Goal: Information Seeking & Learning: Find specific page/section

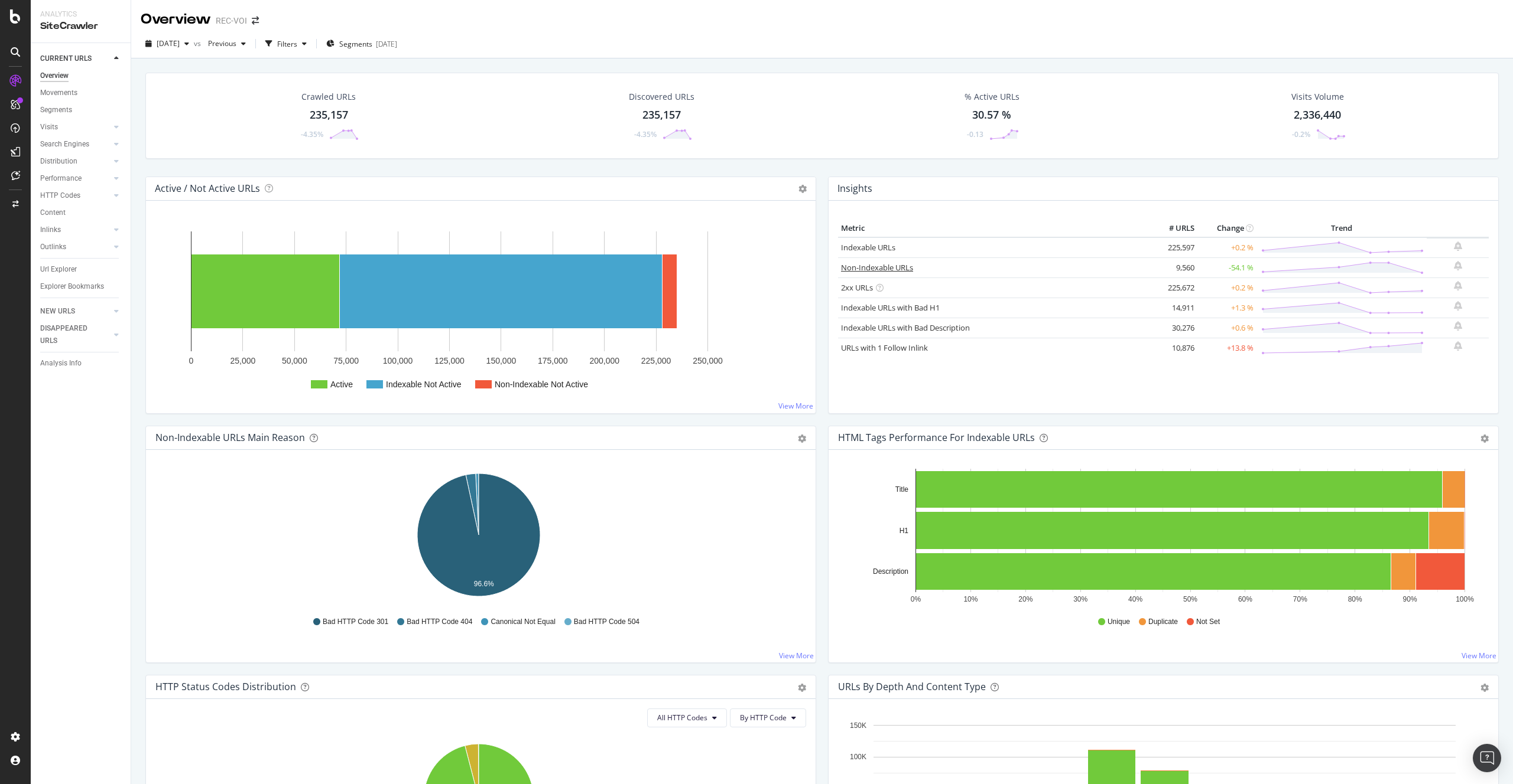
click at [882, 267] on link "Non-Indexable URLs" at bounding box center [878, 268] width 73 height 11
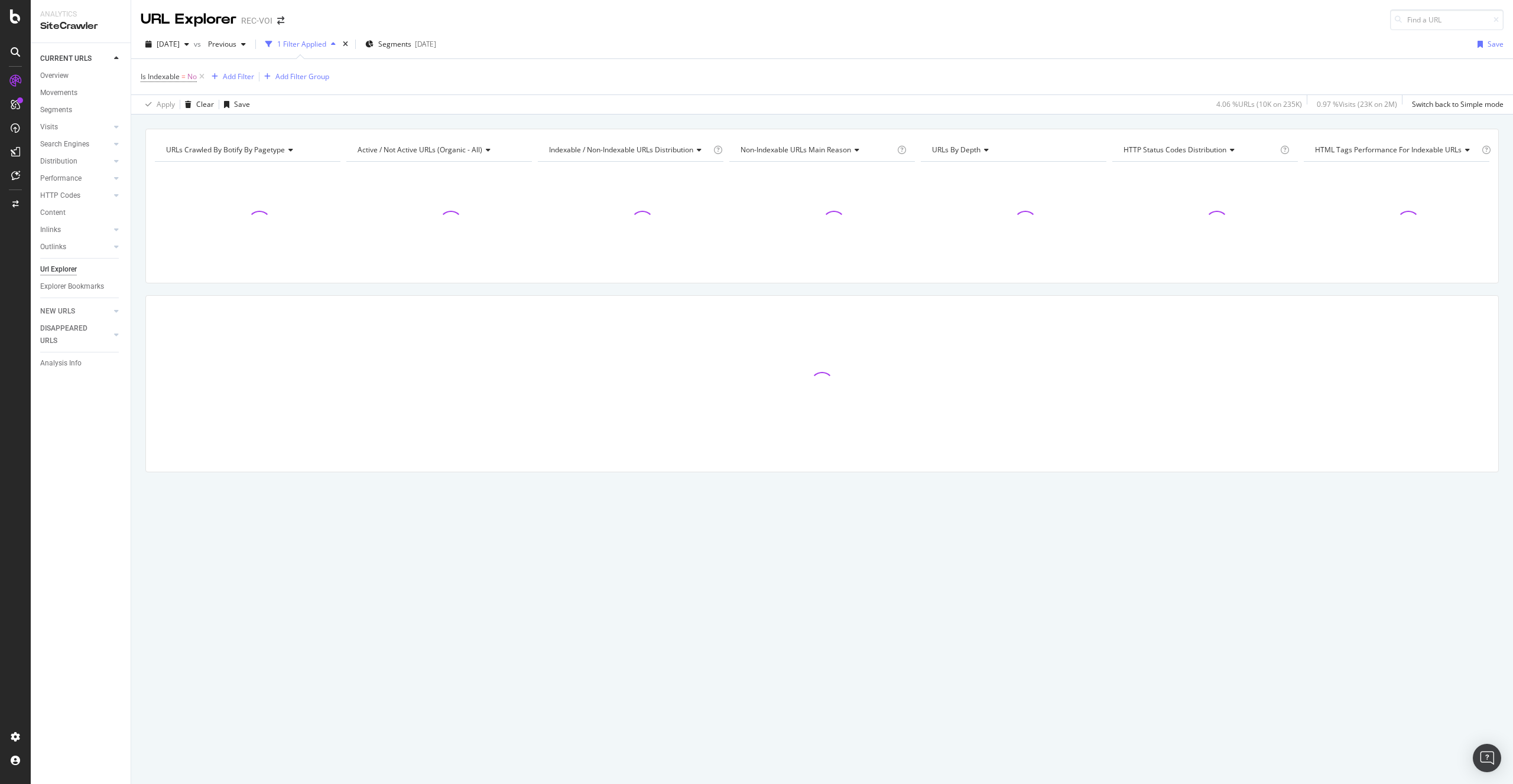
click at [795, 292] on div "URLs Crawled By Botify By pagetype Chart (by Value) Table Expand Export as CSV …" at bounding box center [822, 320] width 1382 height 385
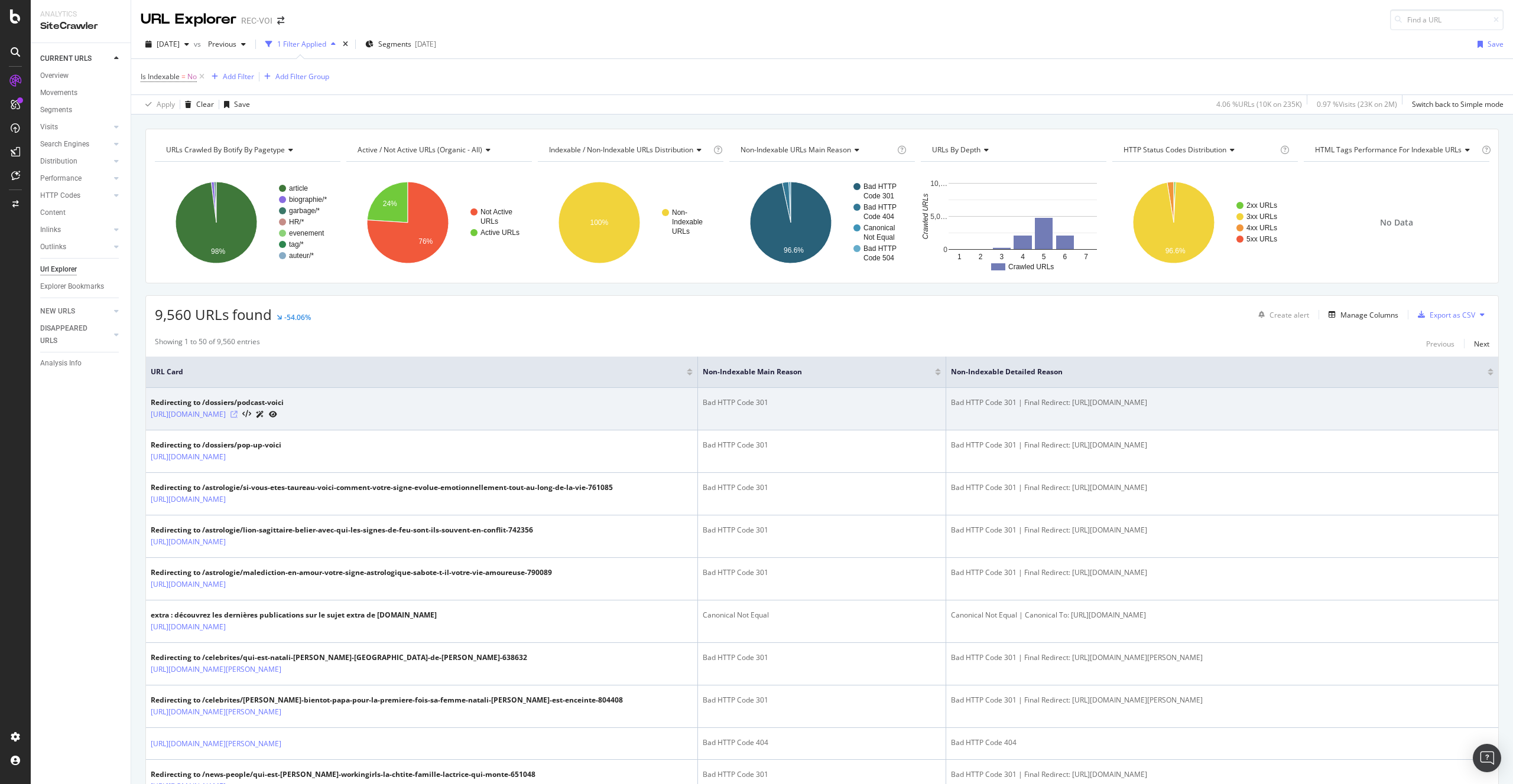
click at [237, 412] on icon at bounding box center [233, 414] width 7 height 7
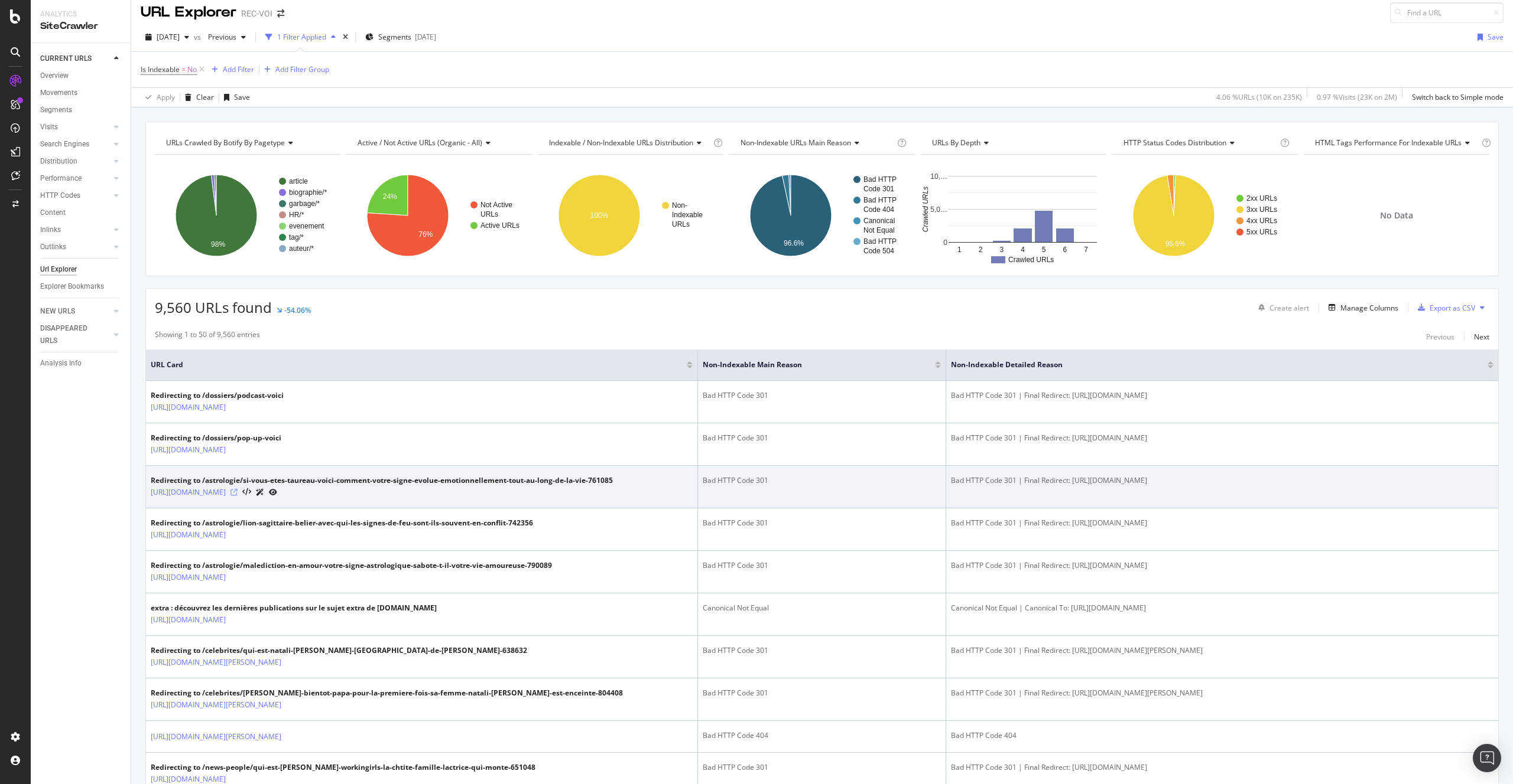
click at [237, 491] on icon at bounding box center [233, 492] width 7 height 7
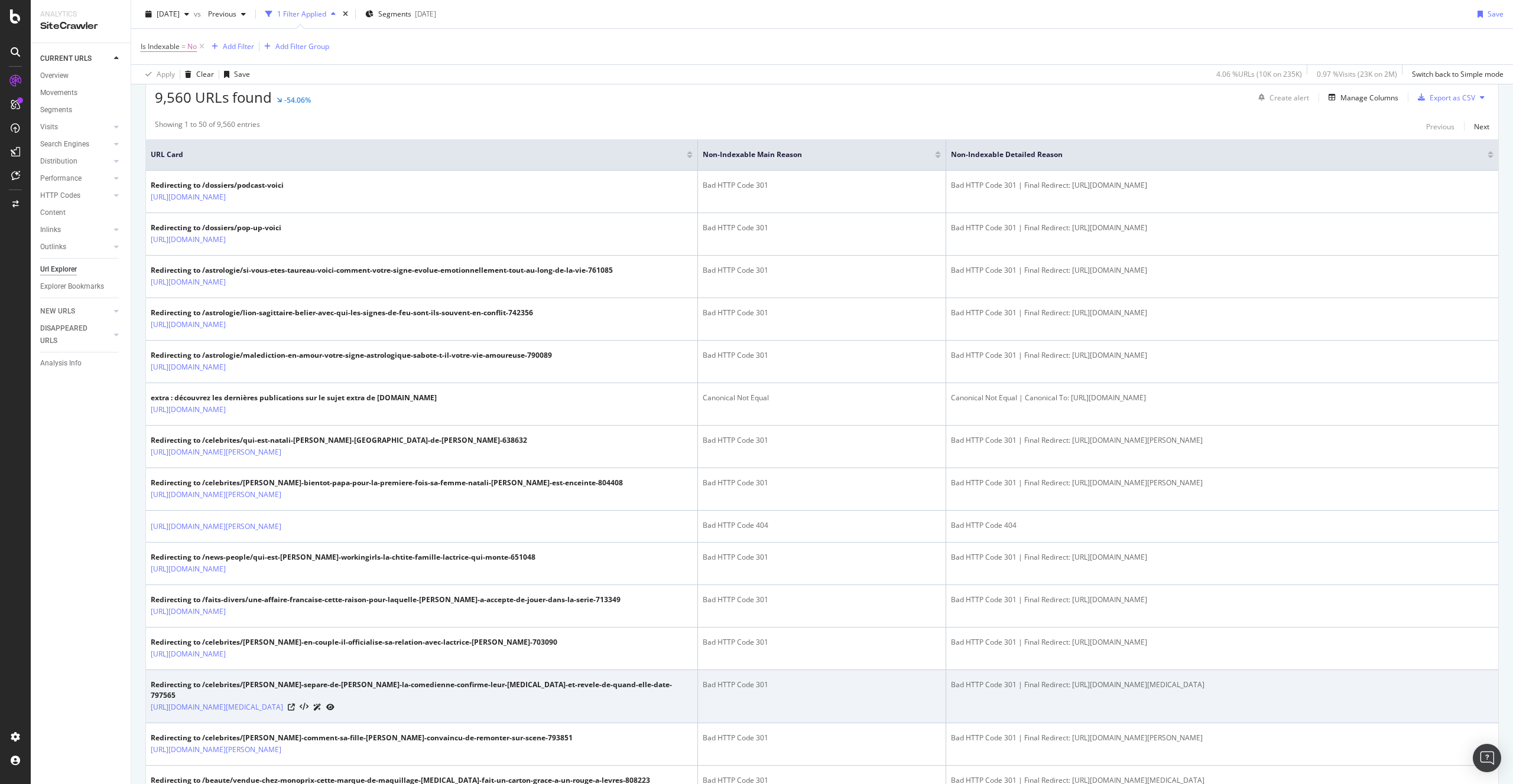
scroll to position [460, 0]
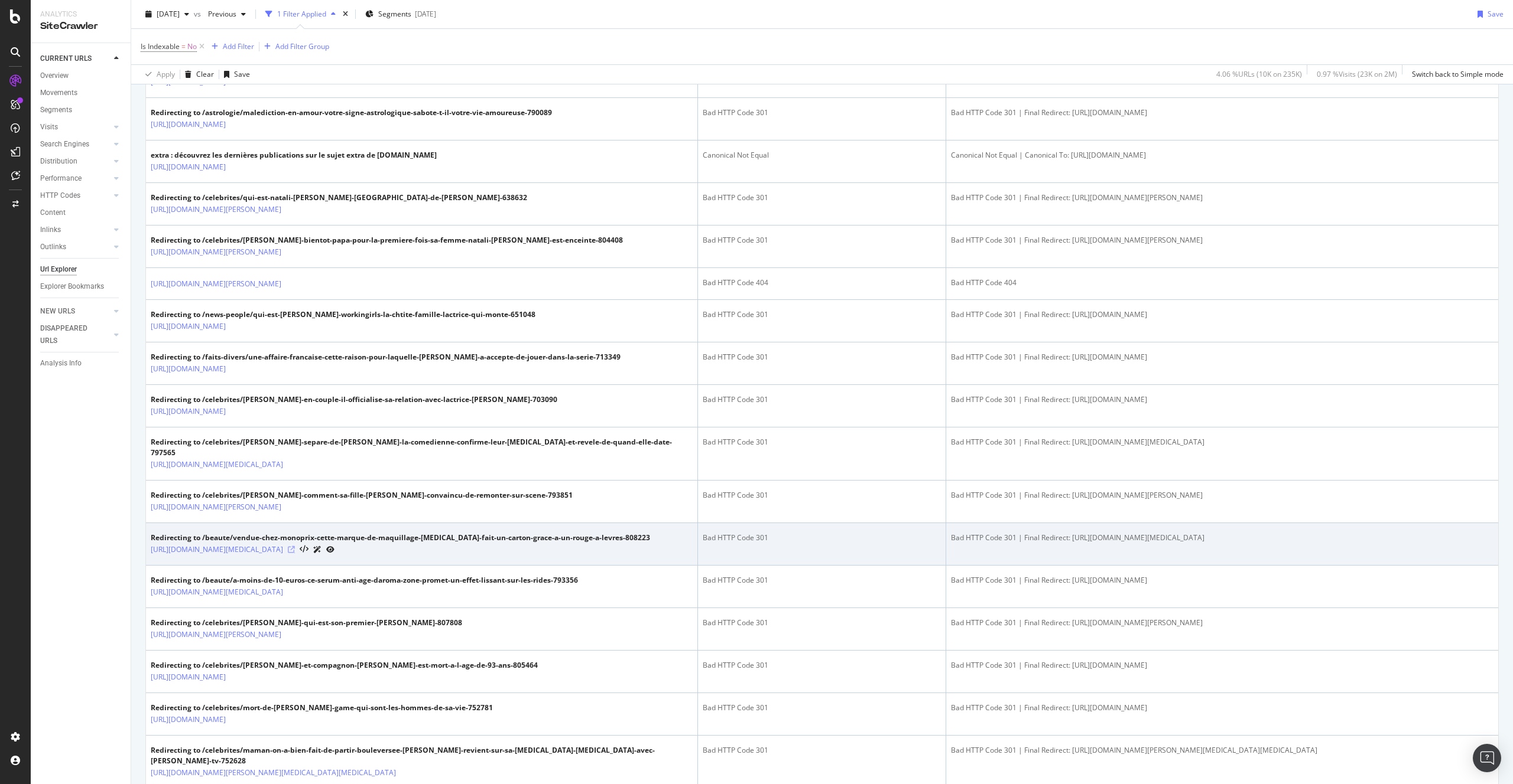
click at [295, 546] on icon at bounding box center [290, 549] width 7 height 7
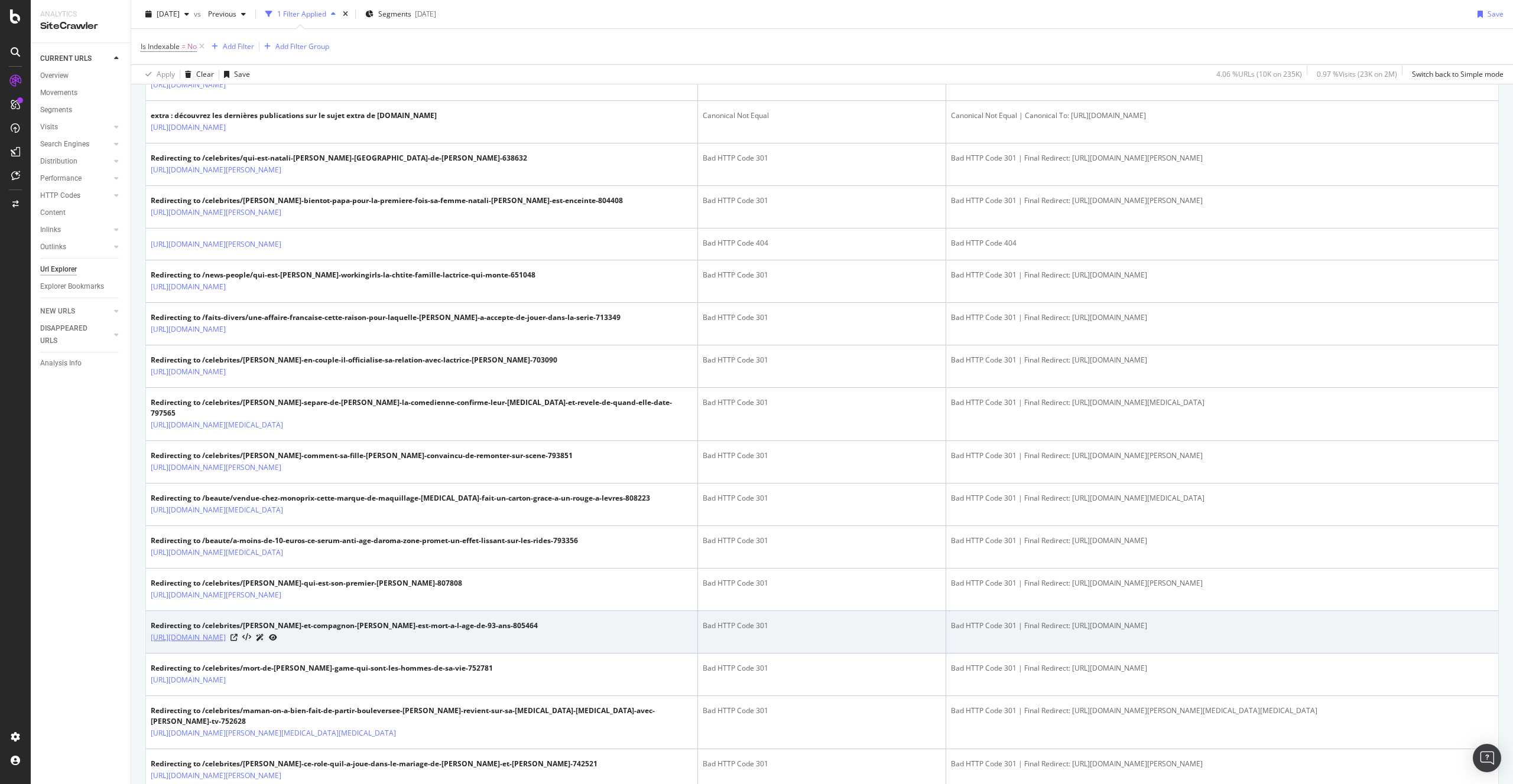
scroll to position [925, 0]
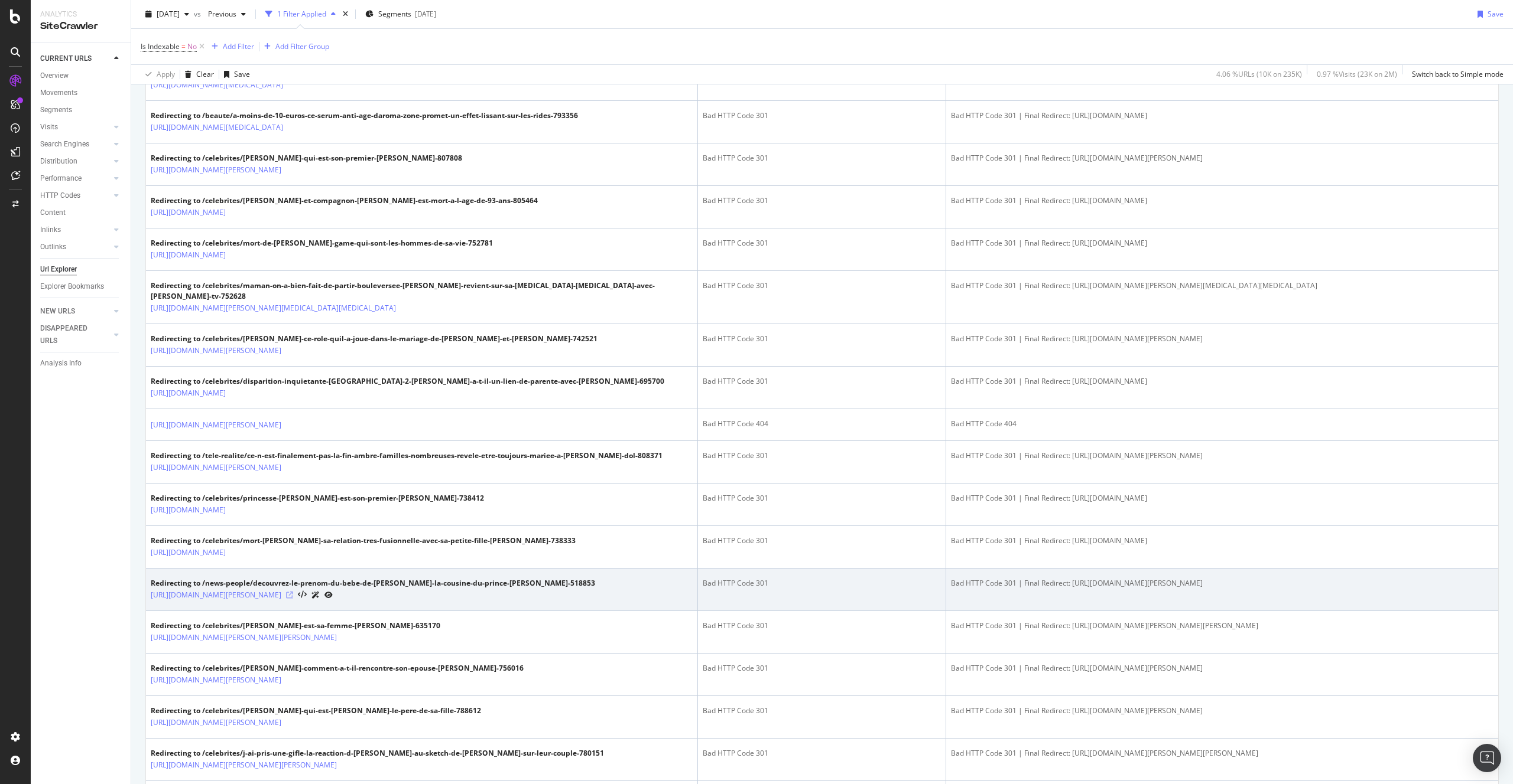
click at [293, 595] on icon at bounding box center [289, 595] width 7 height 7
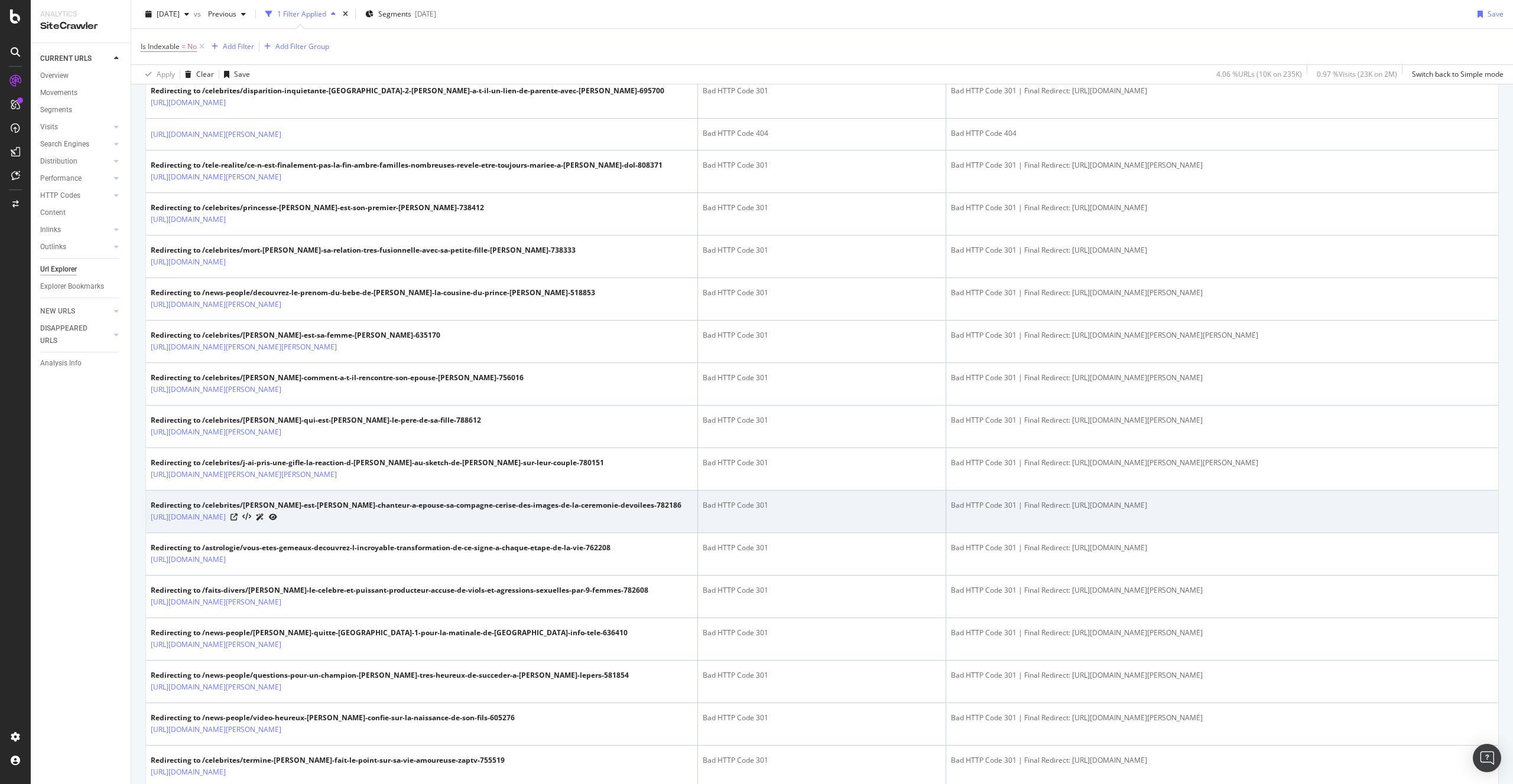
scroll to position [1276, 0]
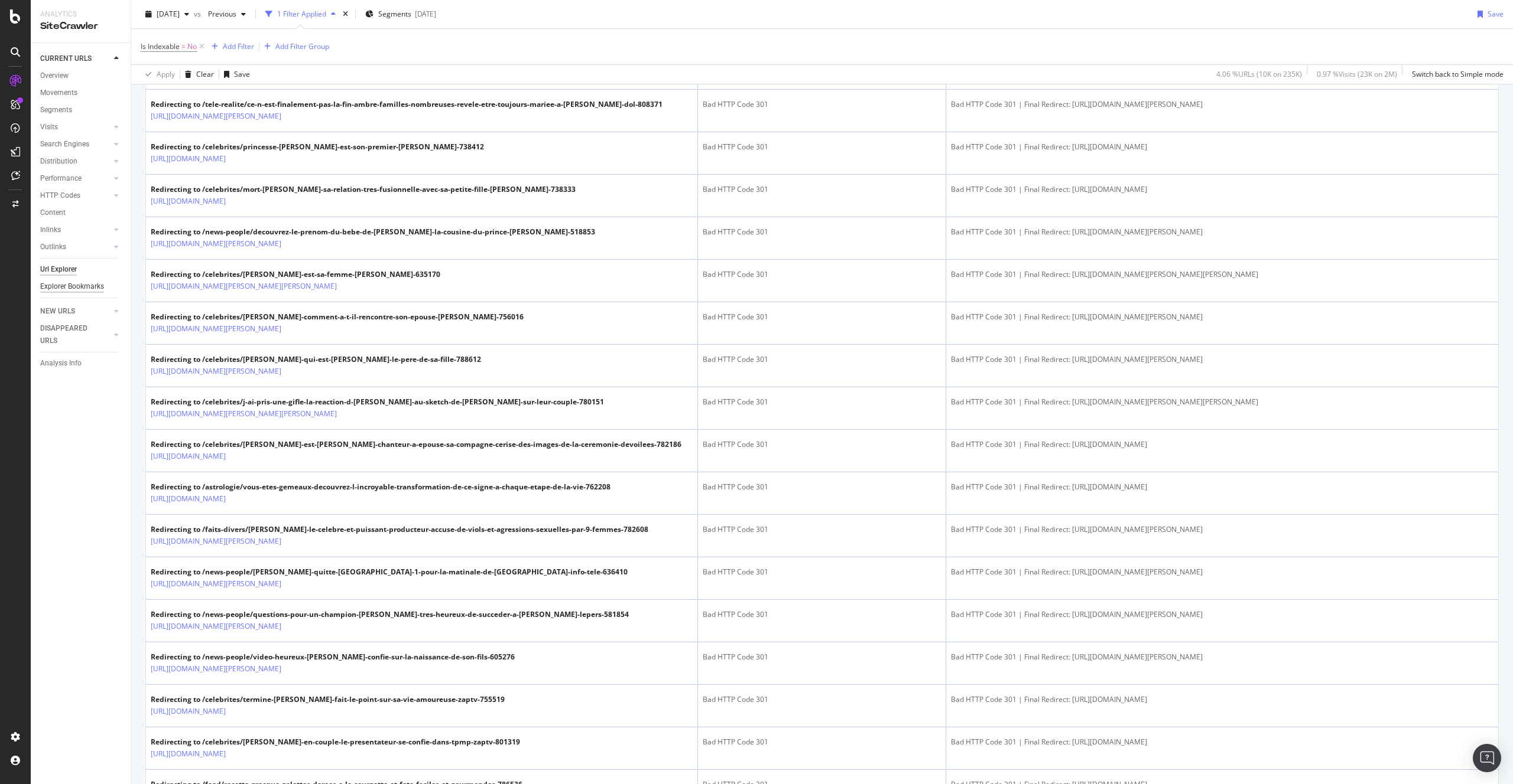
click at [80, 286] on div "Explorer Bookmarks" at bounding box center [72, 286] width 64 height 13
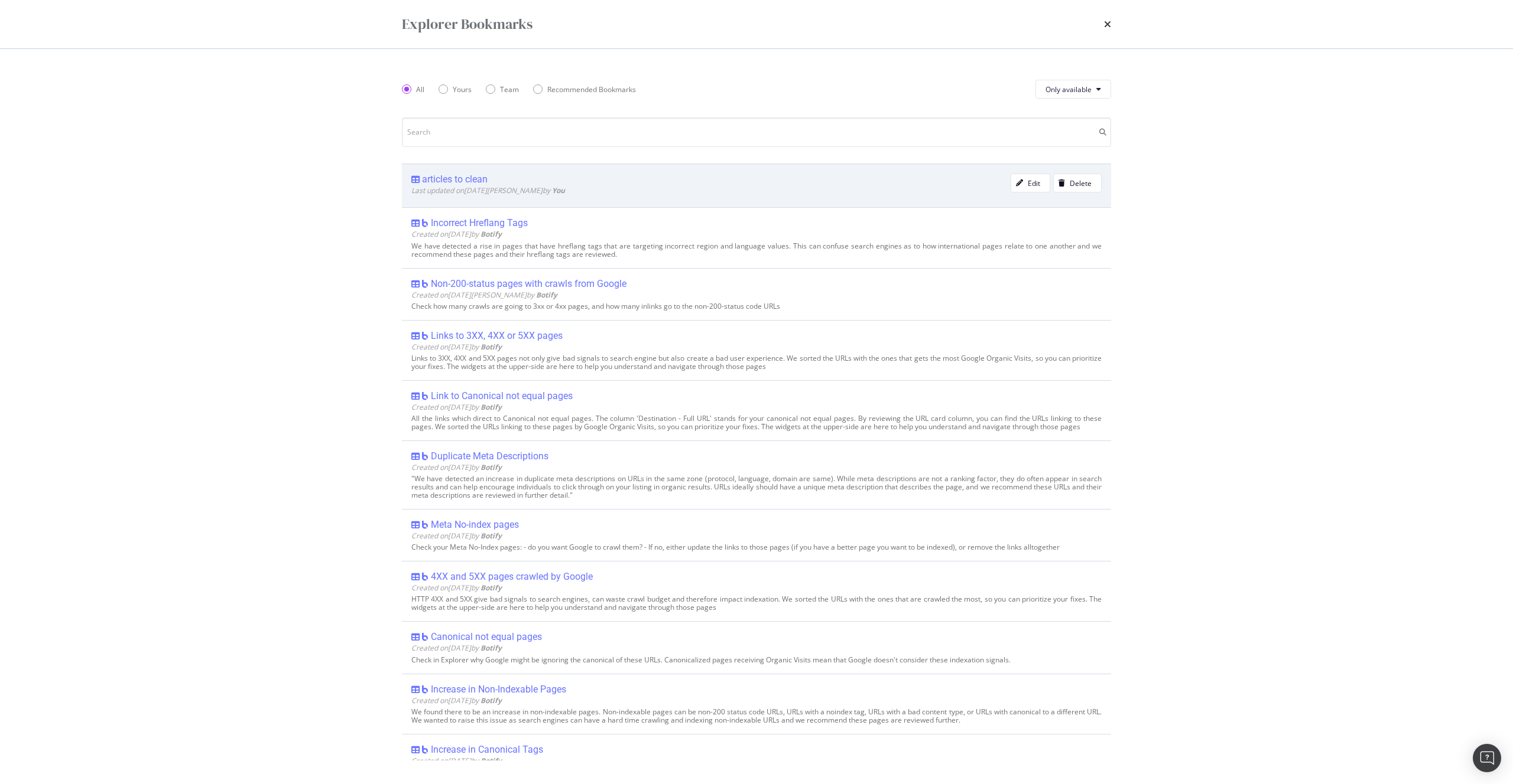
click at [485, 186] on span "Last updated on [DATE][PERSON_NAME] by You" at bounding box center [487, 190] width 154 height 10
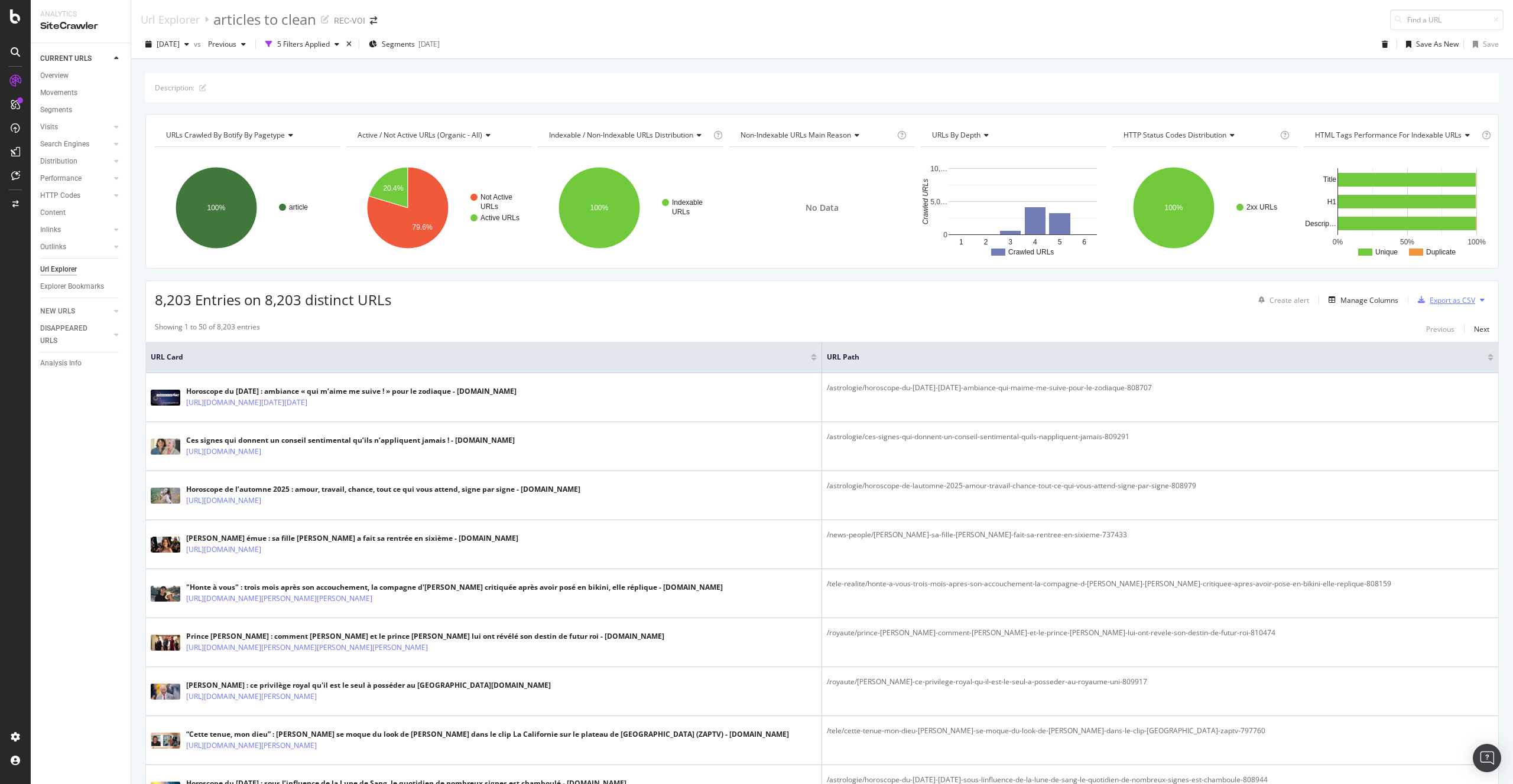
click at [1443, 303] on div "Export as CSV" at bounding box center [1452, 300] width 45 height 10
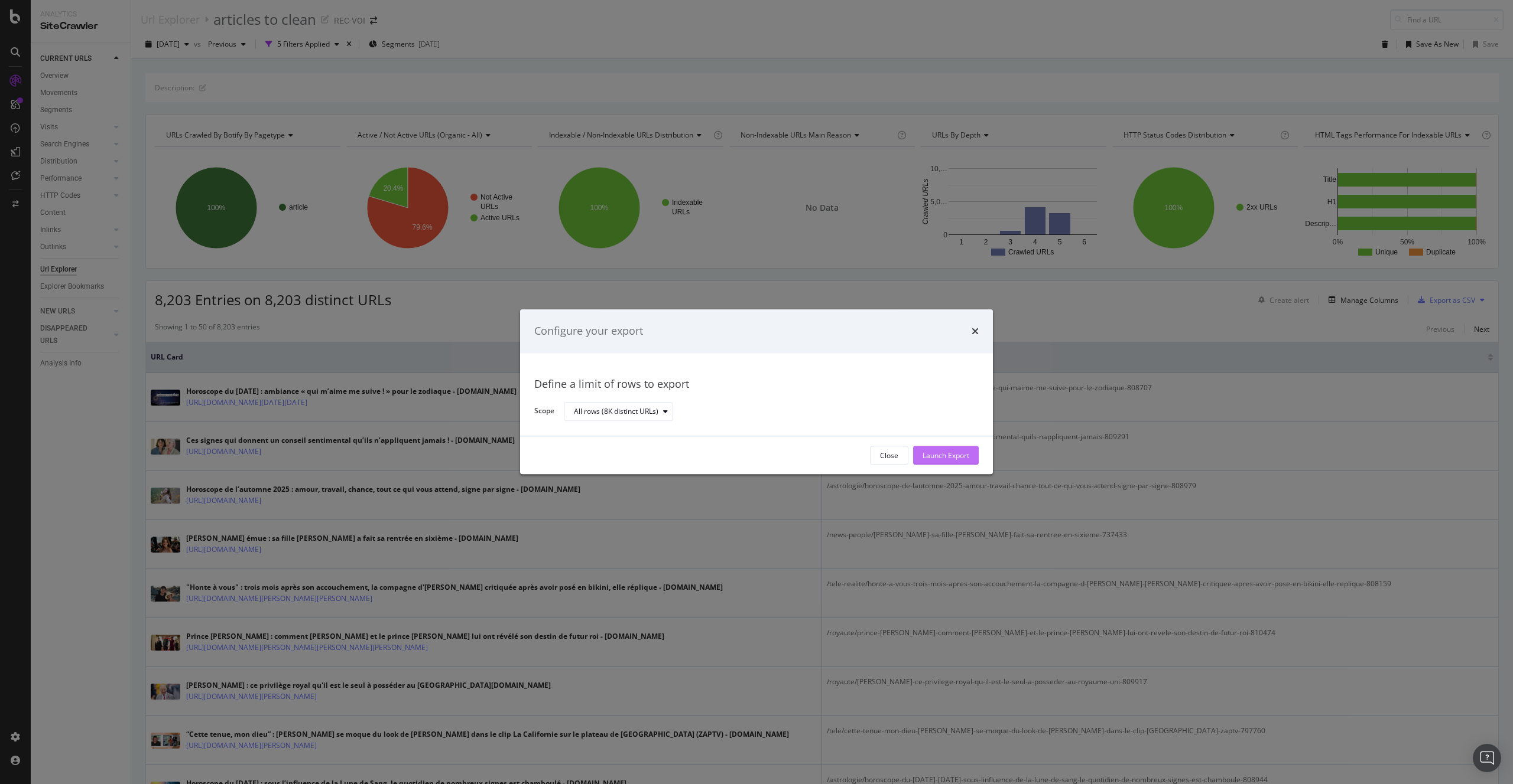
click at [929, 451] on div "Launch Export" at bounding box center [946, 456] width 47 height 10
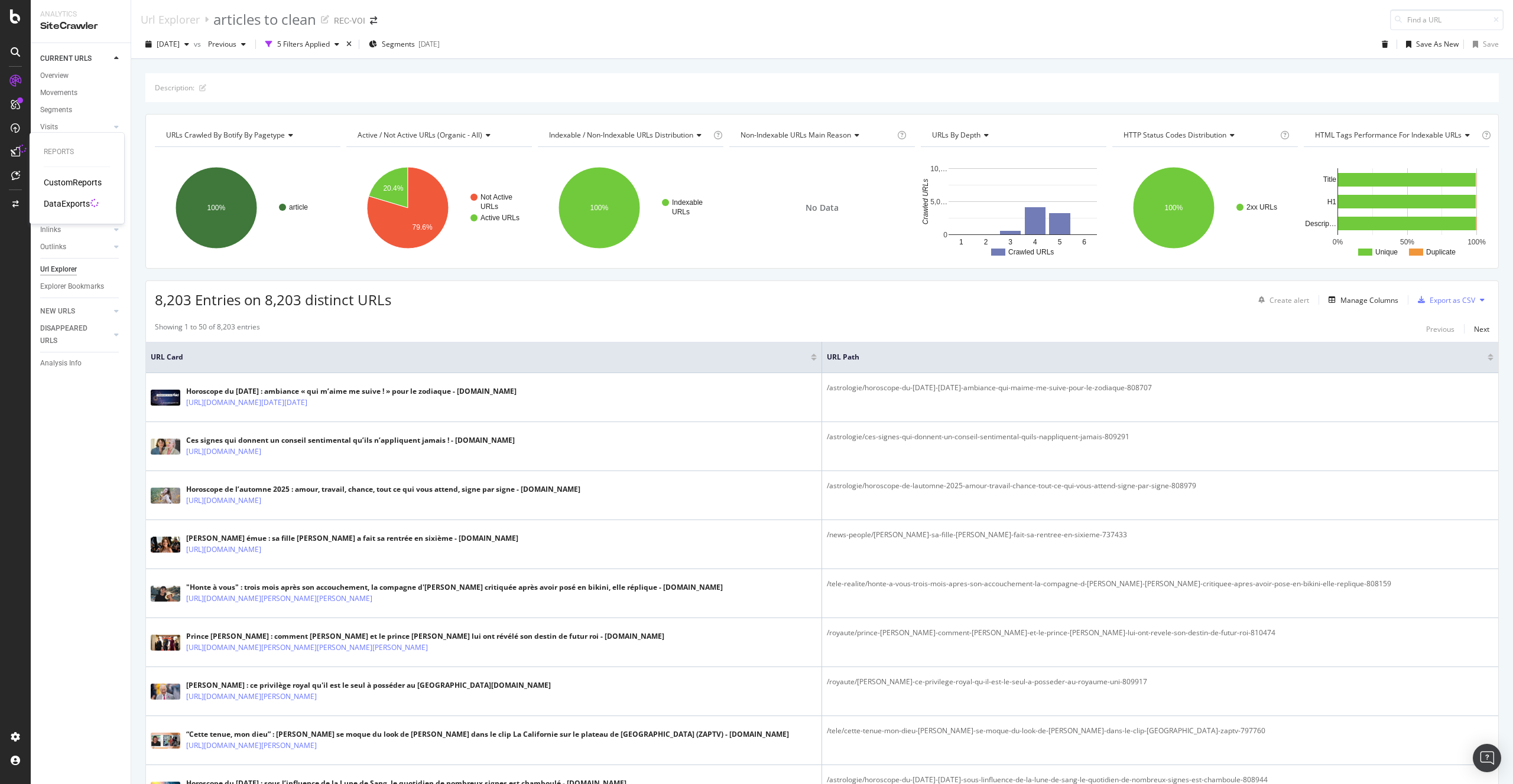
click at [59, 204] on div "DataExports" at bounding box center [67, 204] width 46 height 12
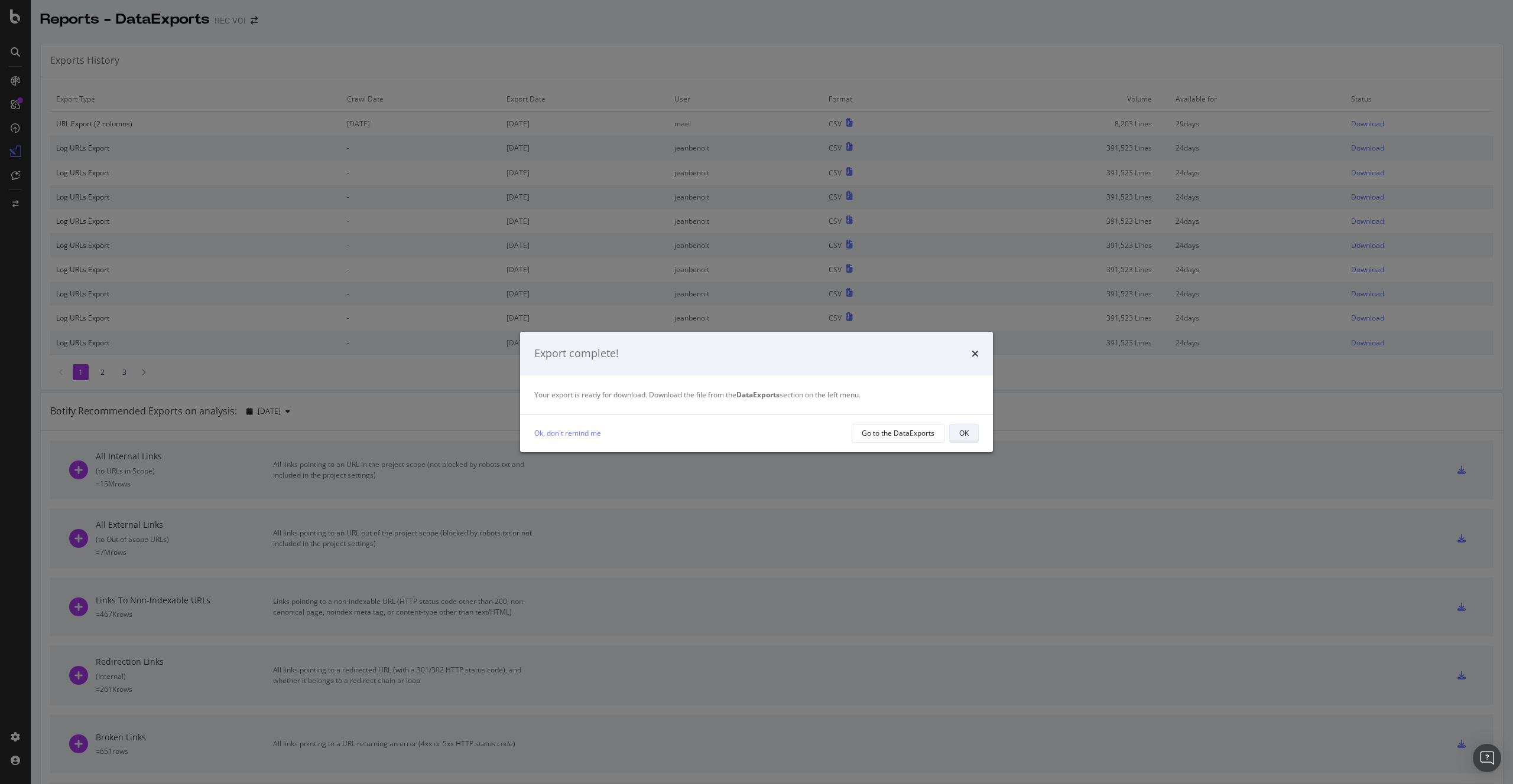
click at [952, 432] on button "OK" at bounding box center [964, 433] width 29 height 19
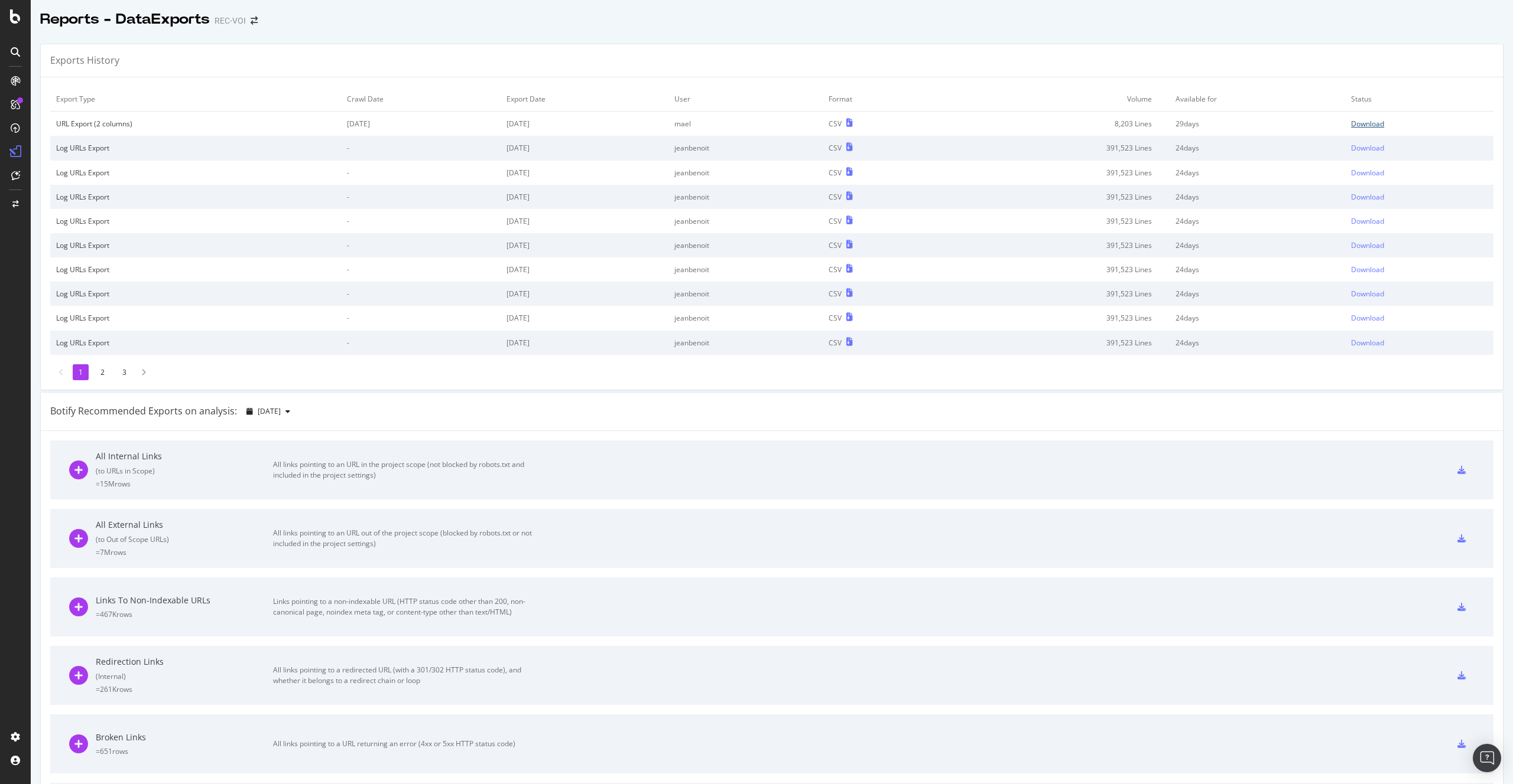
click at [1360, 124] on div "Download" at bounding box center [1368, 123] width 33 height 10
click at [24, 20] on div at bounding box center [15, 17] width 28 height 14
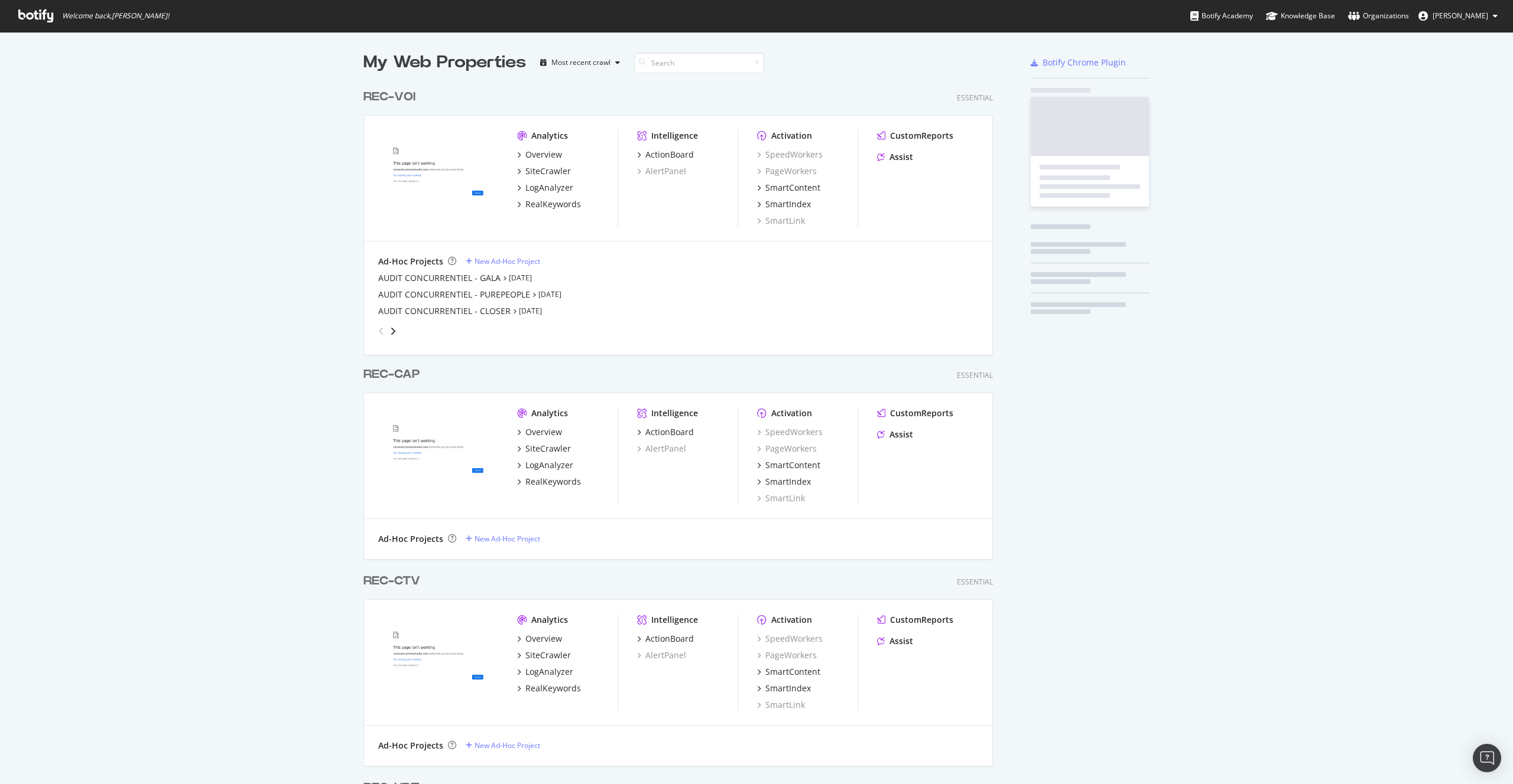
scroll to position [775, 1495]
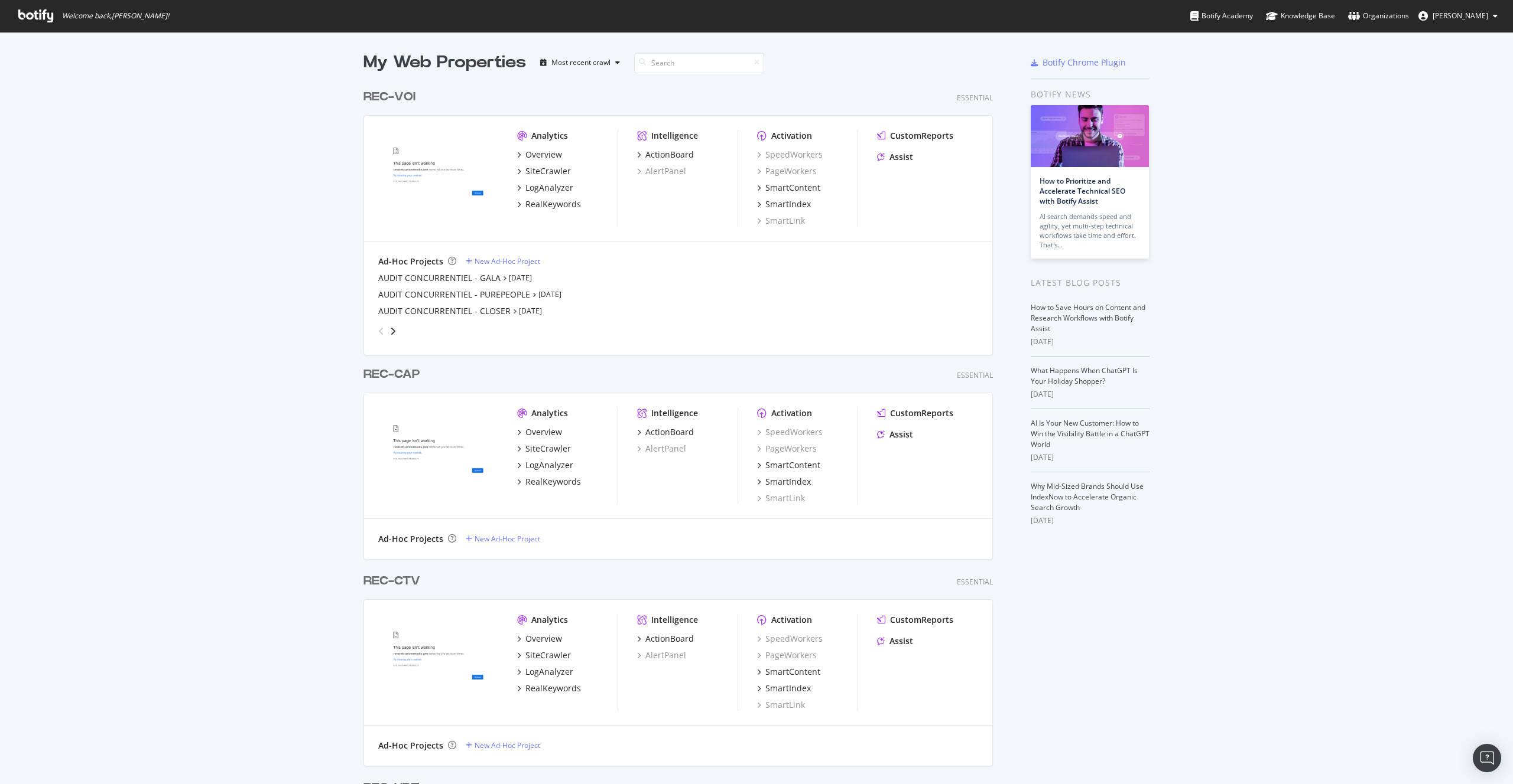
drag, startPoint x: 318, startPoint y: 93, endPoint x: 243, endPoint y: 48, distance: 87.5
click at [540, 150] on div "Overview" at bounding box center [543, 155] width 36 height 12
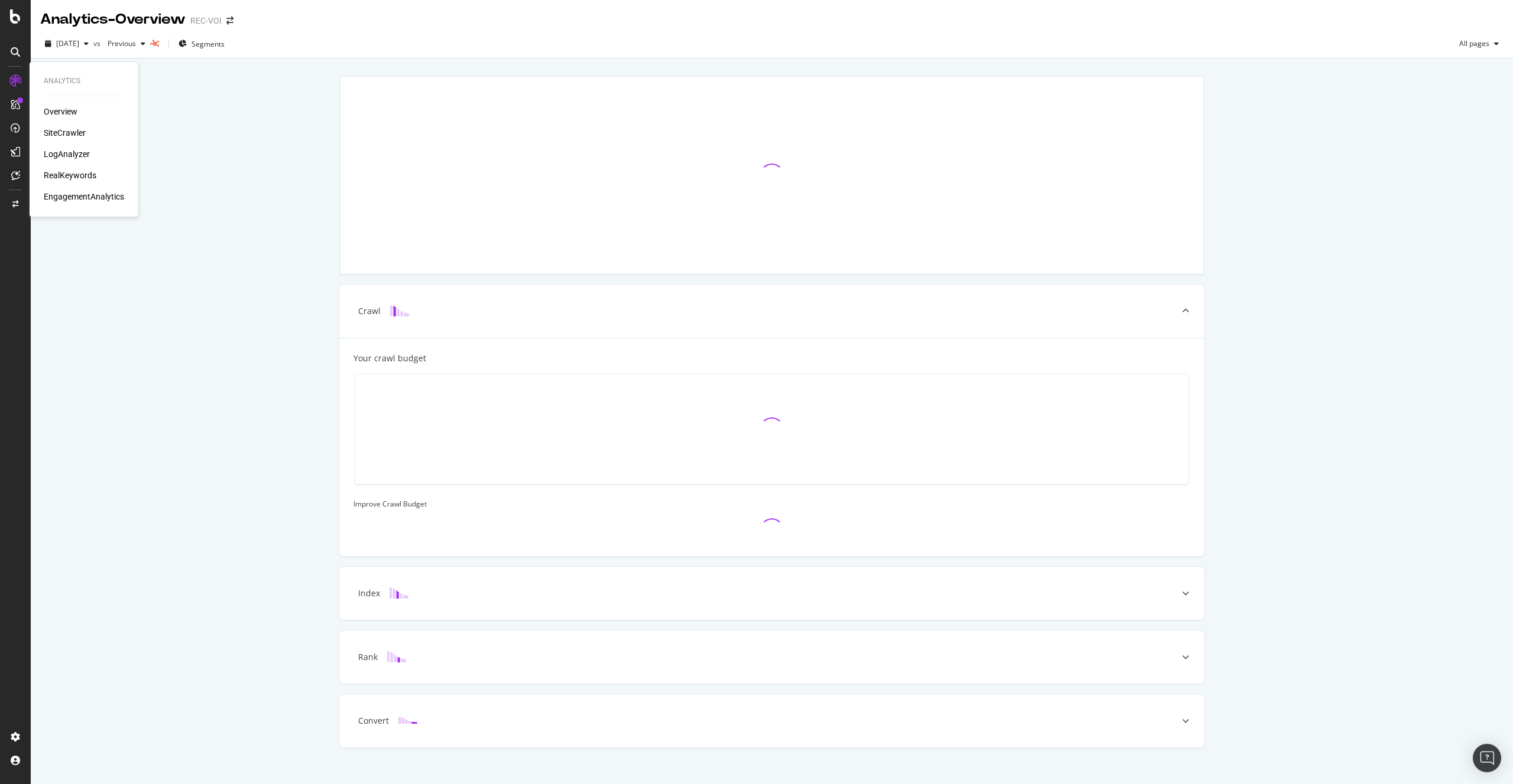
click at [59, 108] on div "Overview" at bounding box center [61, 112] width 33 height 12
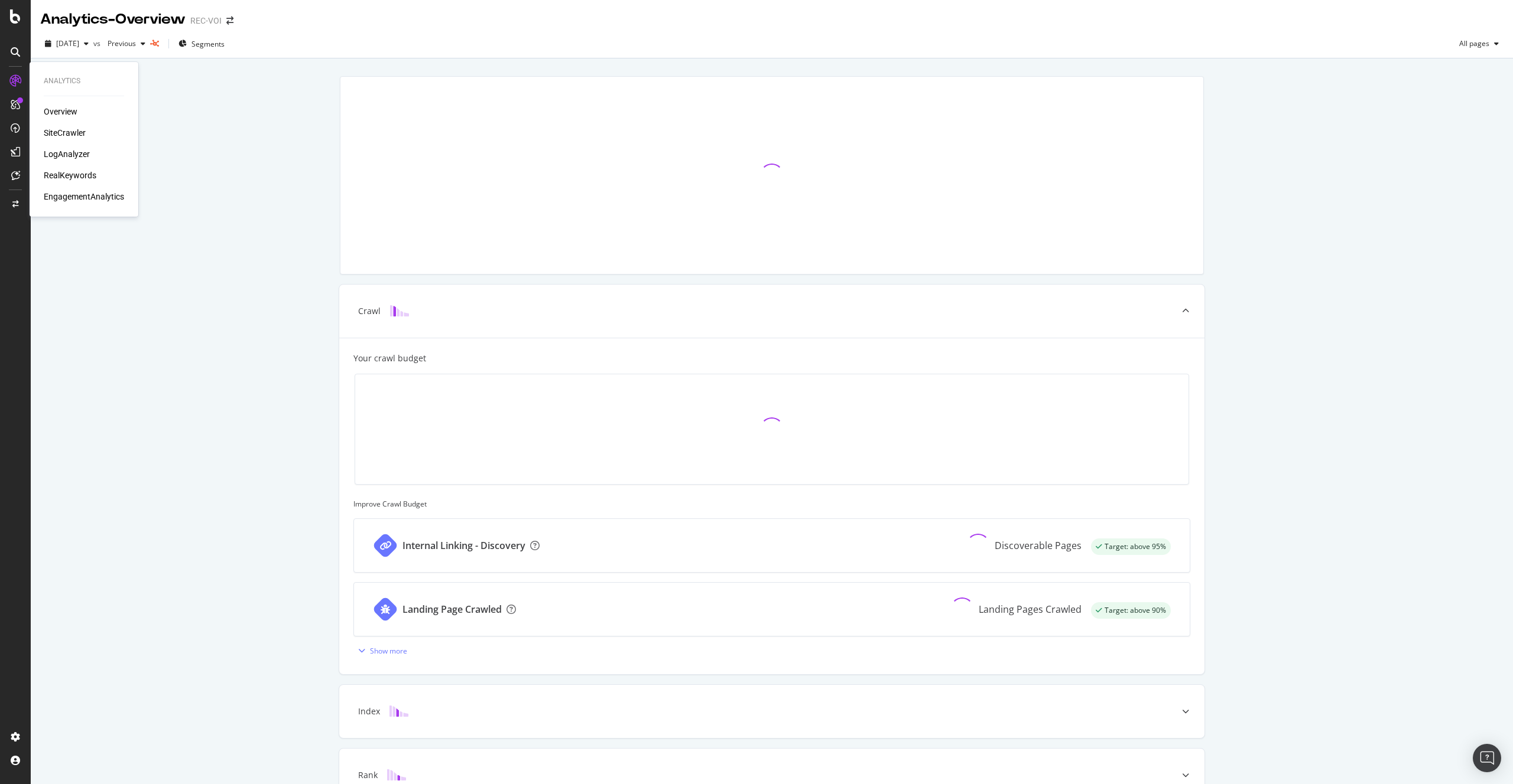
click at [67, 130] on div "SiteCrawler" at bounding box center [65, 133] width 42 height 12
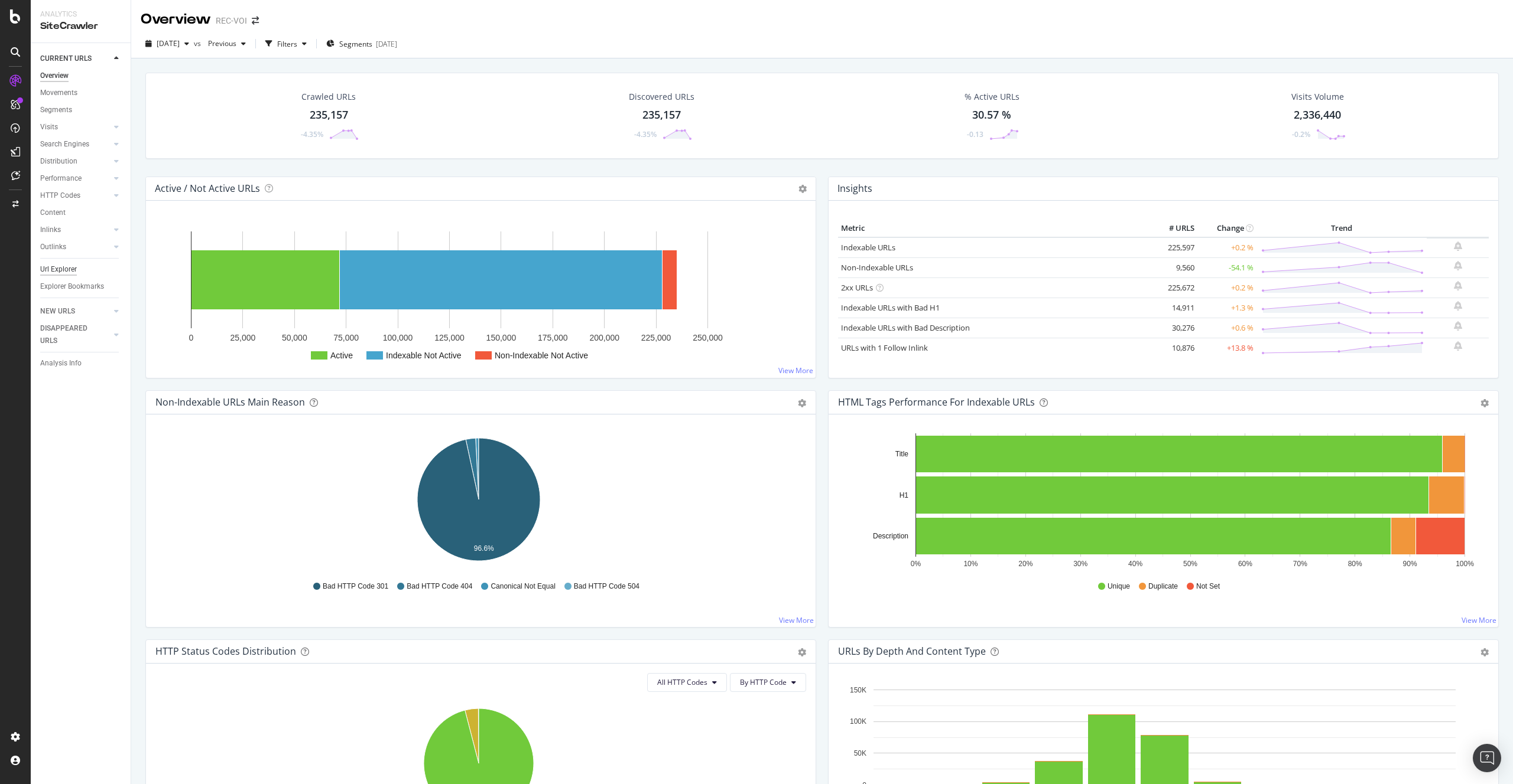
click at [57, 274] on div "Url Explorer" at bounding box center [58, 270] width 36 height 13
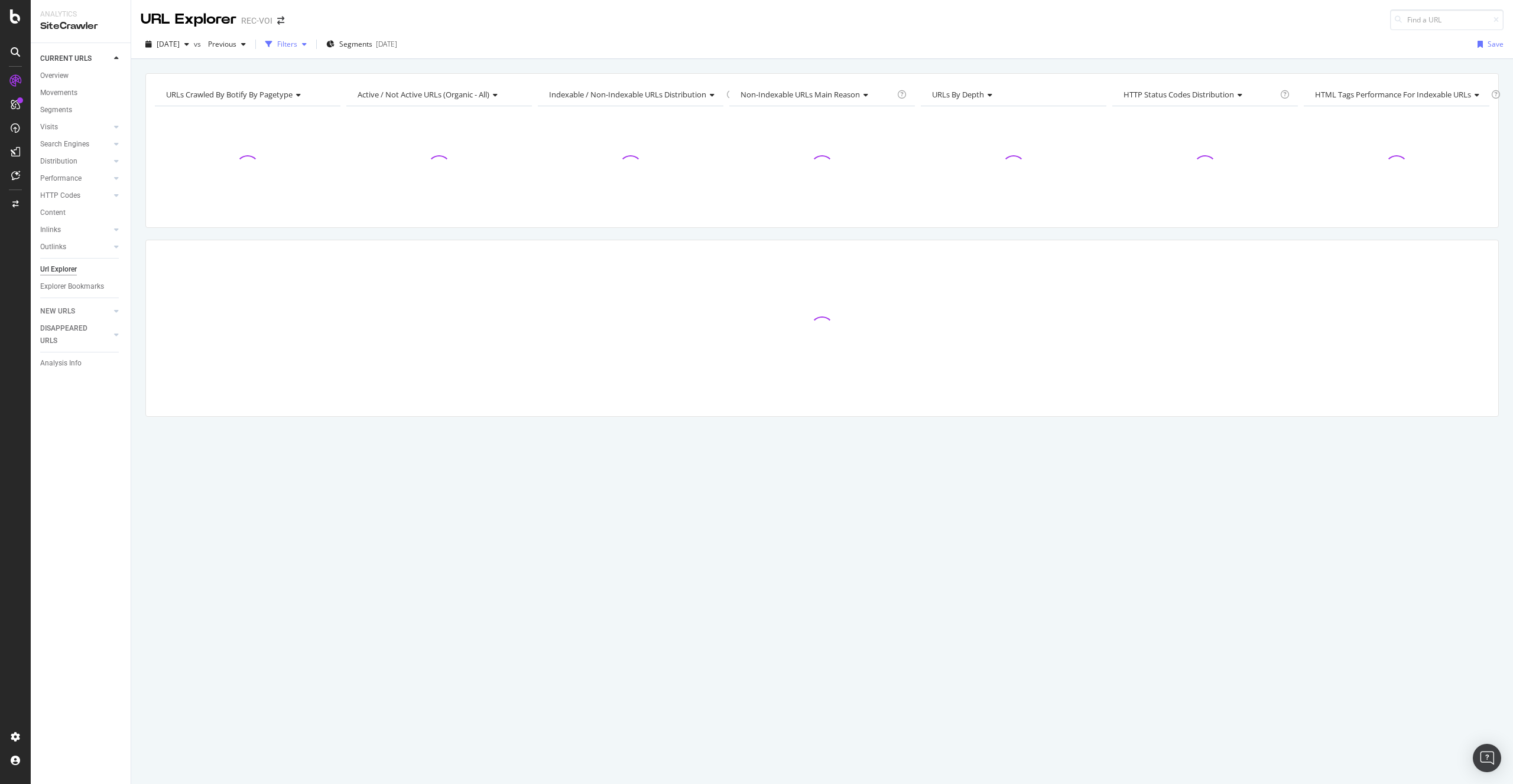
click at [312, 46] on div "button" at bounding box center [304, 44] width 14 height 7
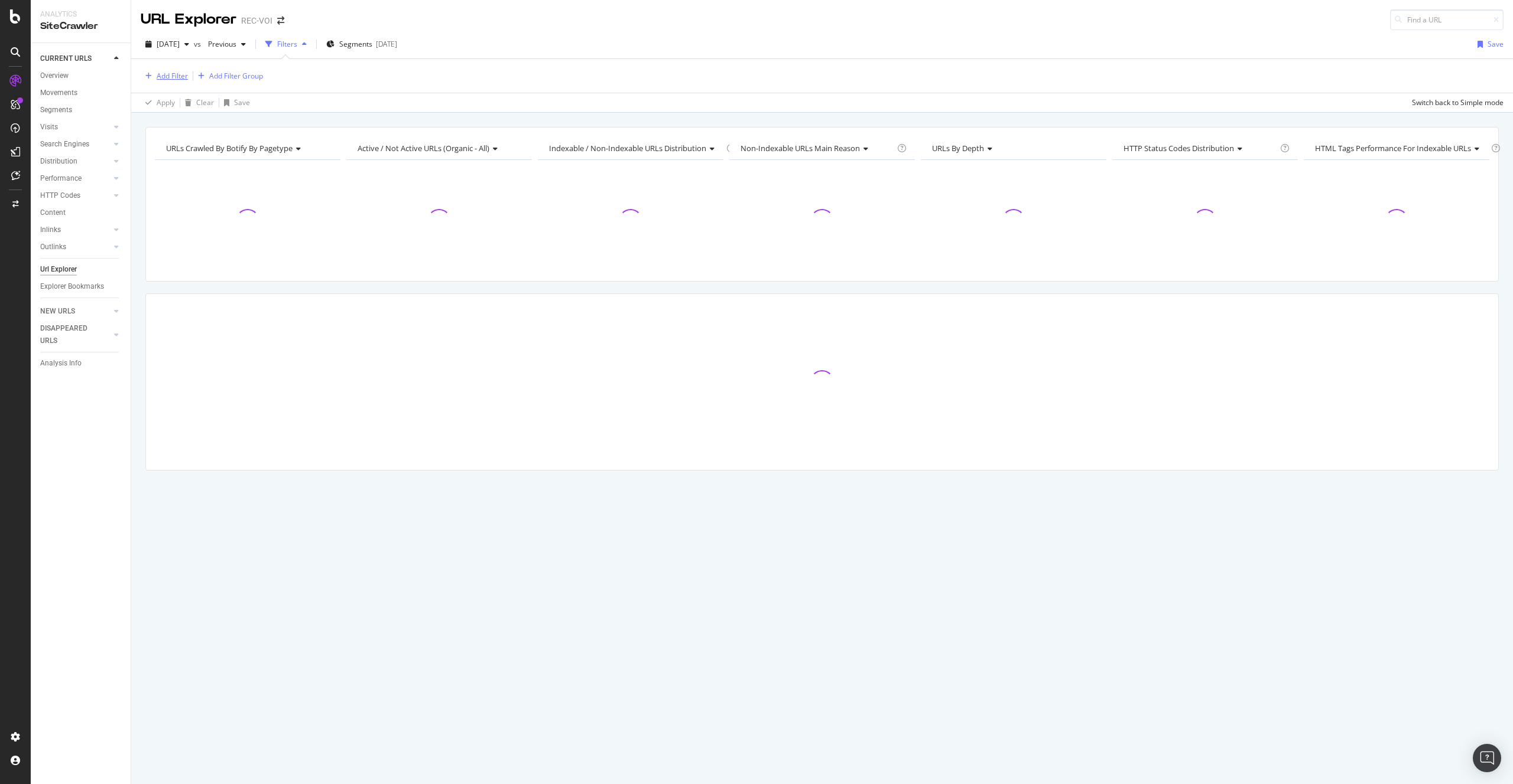
click at [147, 77] on icon "button" at bounding box center [148, 75] width 7 height 7
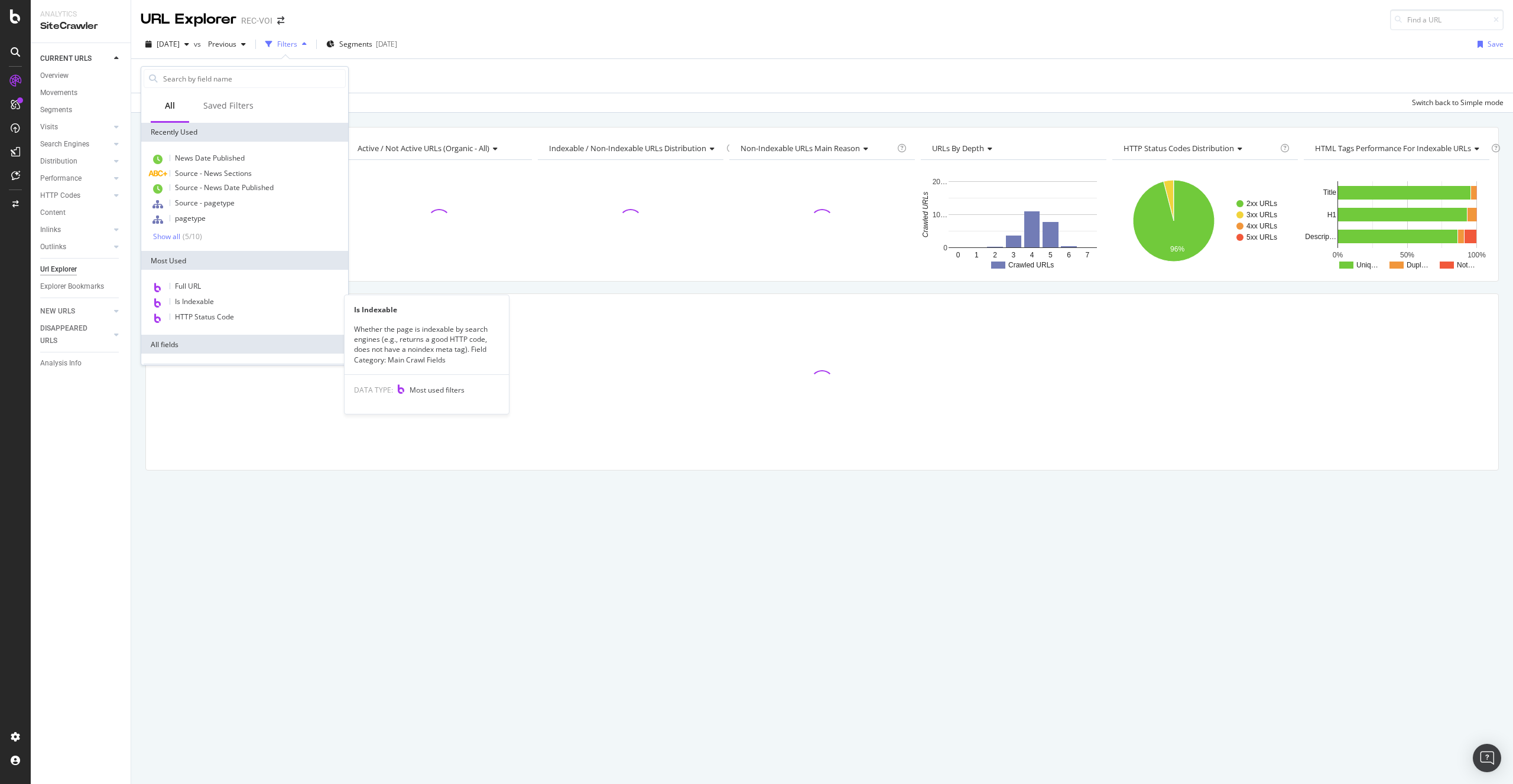
click at [218, 293] on div "Full URL" at bounding box center [244, 287] width 202 height 16
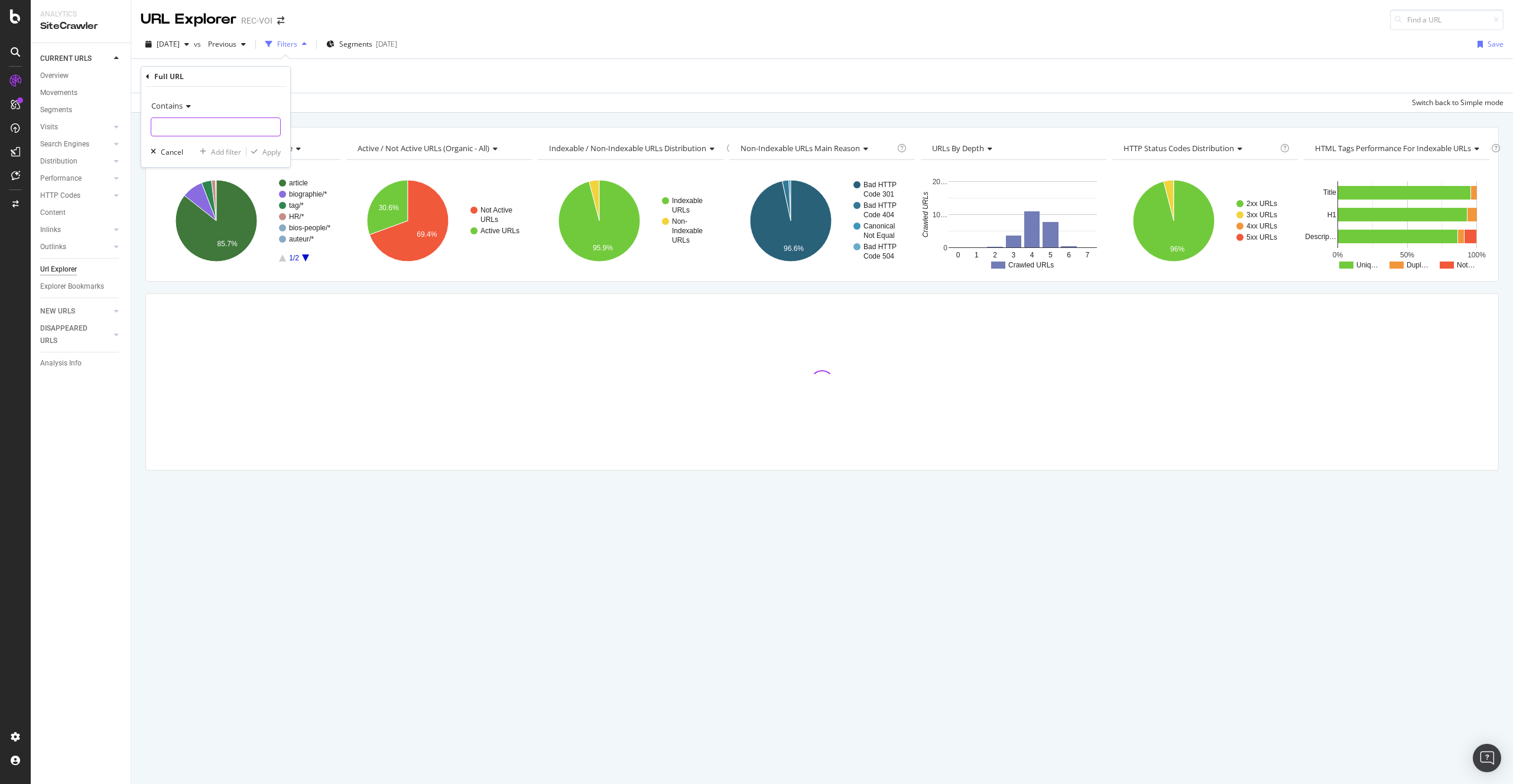
drag, startPoint x: 183, startPoint y: 125, endPoint x: 207, endPoint y: 130, distance: 24.5
click at [183, 126] on input "text" at bounding box center [215, 126] width 128 height 19
paste input "/news-people/photos-star/photos-[PERSON_NAME]-et-[PERSON_NAME]-recus-comme-des-…"
type input "/news-people/photos-star/photos-[PERSON_NAME]-et-[PERSON_NAME]-recus-comme-des-…"
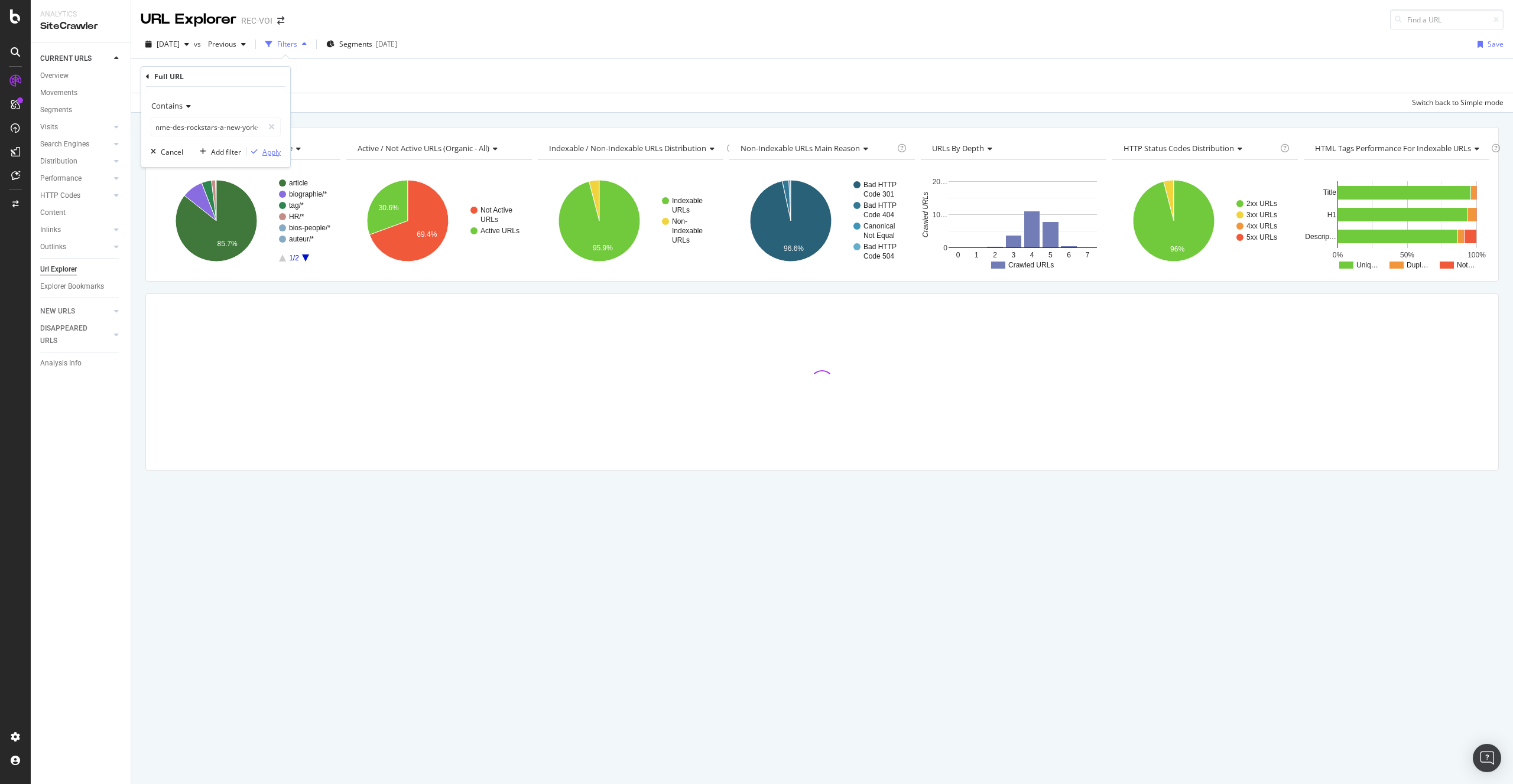
scroll to position [0, 0]
click at [271, 153] on div "Apply" at bounding box center [272, 152] width 19 height 10
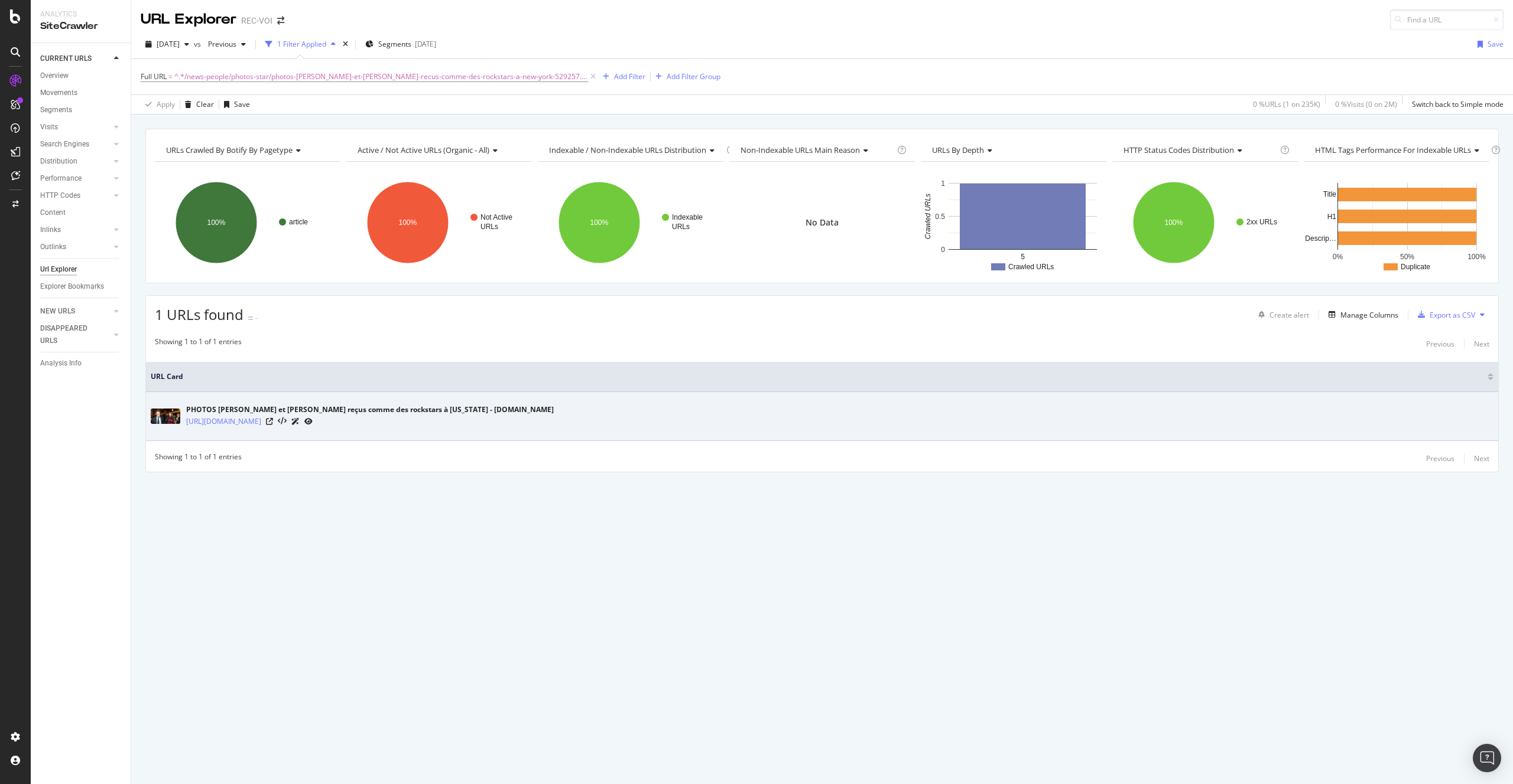
click at [313, 418] on div at bounding box center [289, 421] width 47 height 13
click at [273, 421] on icon at bounding box center [269, 421] width 7 height 7
